Goal: Task Accomplishment & Management: Manage account settings

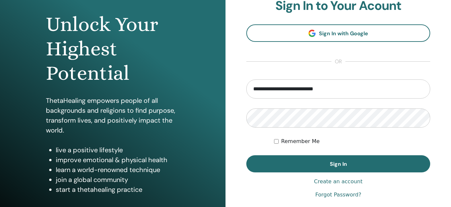
scroll to position [93, 0]
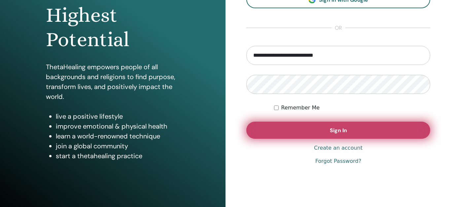
type input "**********"
click at [331, 134] on span "Sign In" at bounding box center [338, 130] width 17 height 7
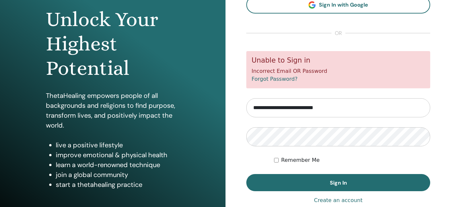
scroll to position [66, 0]
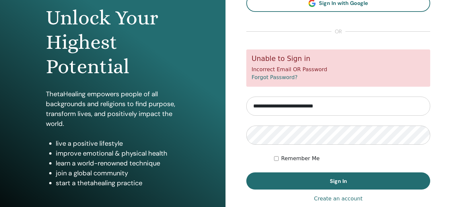
click at [333, 105] on input "**********" at bounding box center [338, 106] width 184 height 19
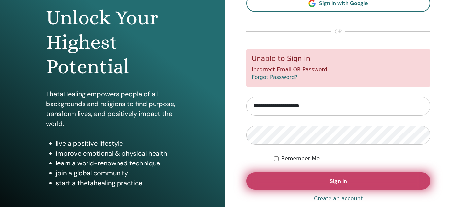
type input "**********"
click at [344, 184] on span "Sign In" at bounding box center [338, 181] width 17 height 7
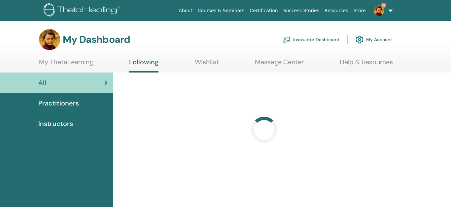
click at [321, 42] on link "Instructor Dashboard" at bounding box center [311, 39] width 57 height 15
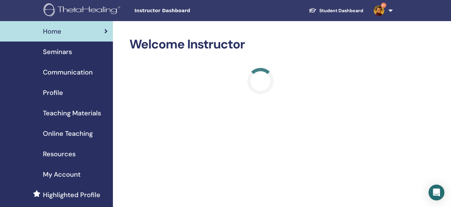
click at [63, 54] on span "Seminars" at bounding box center [57, 52] width 29 height 10
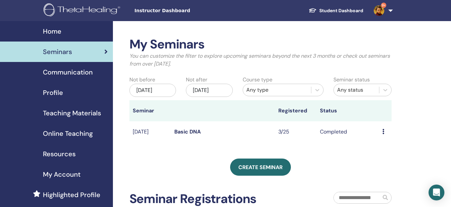
click at [218, 94] on div "Dec/28, 2025" at bounding box center [209, 90] width 47 height 13
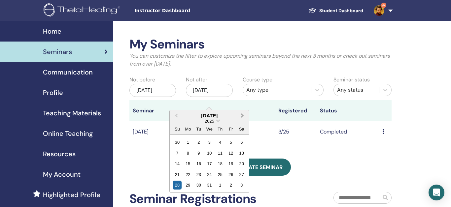
click at [242, 116] on span "Next Month" at bounding box center [242, 115] width 0 height 7
click at [242, 176] on div "28" at bounding box center [241, 174] width 9 height 9
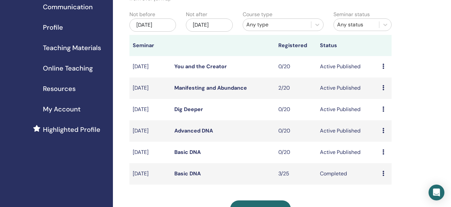
scroll to position [66, 0]
click at [184, 152] on link "Basic DNA" at bounding box center [187, 152] width 26 height 7
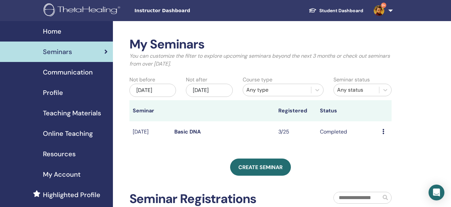
click at [224, 95] on div "[DATE]" at bounding box center [209, 90] width 47 height 13
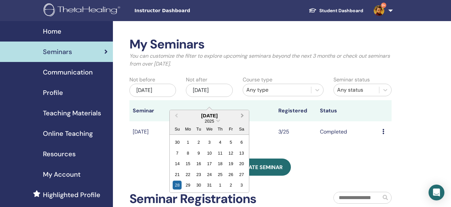
click at [244, 113] on button "Next Month" at bounding box center [243, 116] width 11 height 11
click at [241, 176] on div "28" at bounding box center [241, 174] width 9 height 9
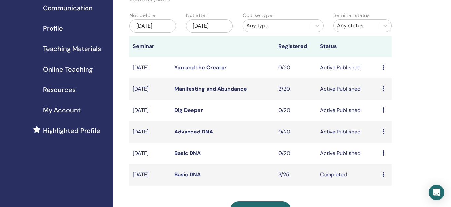
scroll to position [67, 0]
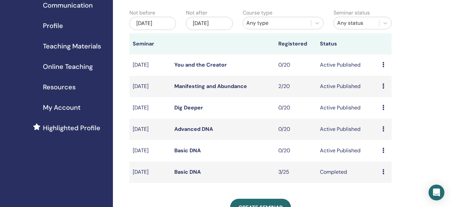
click at [204, 131] on link "Advanced DNA" at bounding box center [193, 129] width 39 height 7
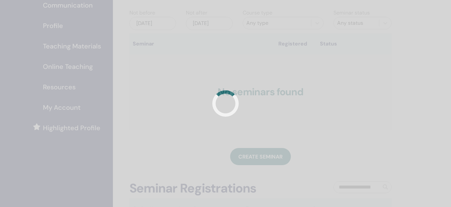
scroll to position [67, 0]
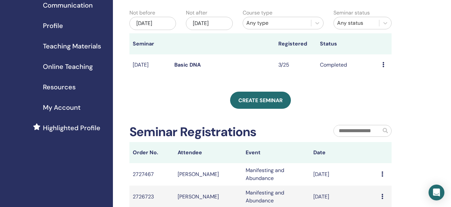
click at [220, 25] on div "Dec/28, 2025" at bounding box center [209, 23] width 47 height 13
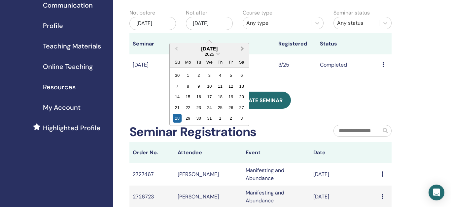
click at [244, 50] on button "Next Month" at bounding box center [243, 49] width 11 height 11
click at [243, 119] on div "4" at bounding box center [241, 118] width 9 height 9
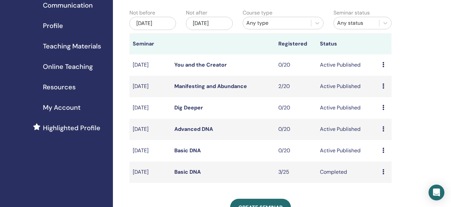
click at [192, 109] on link "Dig Deeper" at bounding box center [188, 107] width 29 height 7
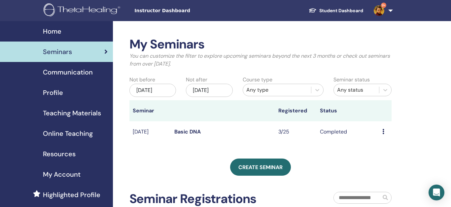
click at [226, 97] on div "[DATE]" at bounding box center [209, 90] width 47 height 13
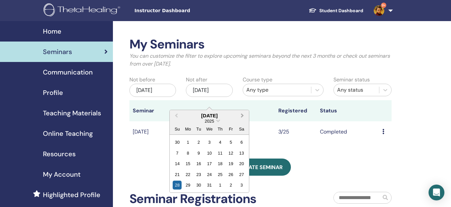
click at [242, 115] on span "Next Month" at bounding box center [242, 115] width 0 height 7
click at [239, 152] on div "14" at bounding box center [241, 153] width 9 height 9
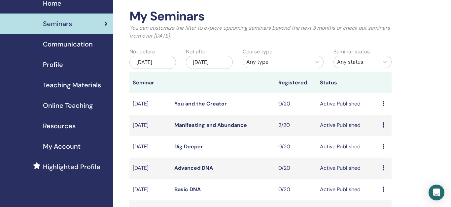
scroll to position [29, 0]
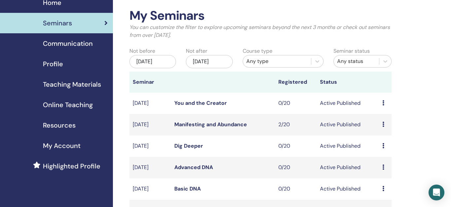
click at [221, 126] on link "Manifesting and Abundance" at bounding box center [210, 124] width 73 height 7
